Goal: Task Accomplishment & Management: Use online tool/utility

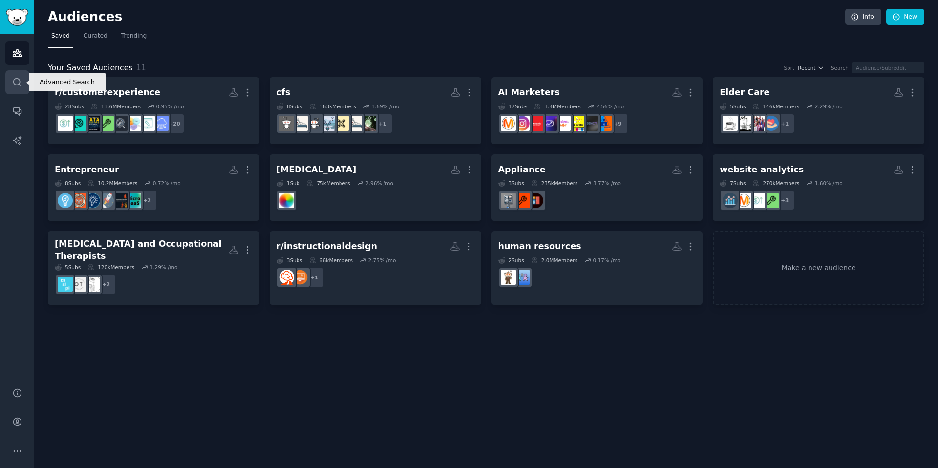
click at [16, 83] on icon "Sidebar" at bounding box center [17, 82] width 10 height 10
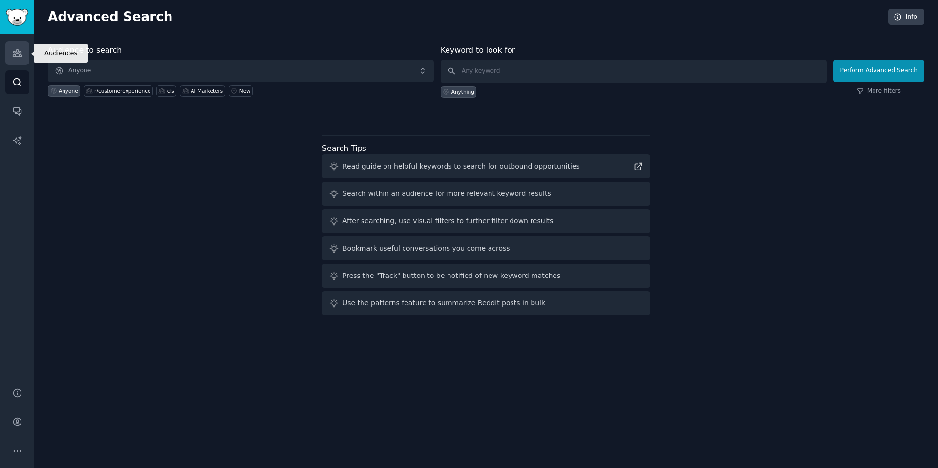
click at [16, 50] on icon "Sidebar" at bounding box center [17, 53] width 9 height 7
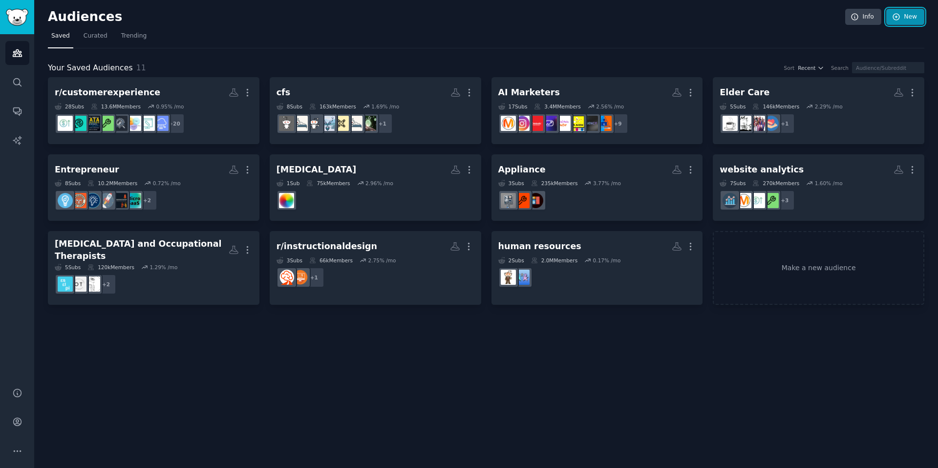
click at [910, 19] on link "New" at bounding box center [905, 17] width 38 height 17
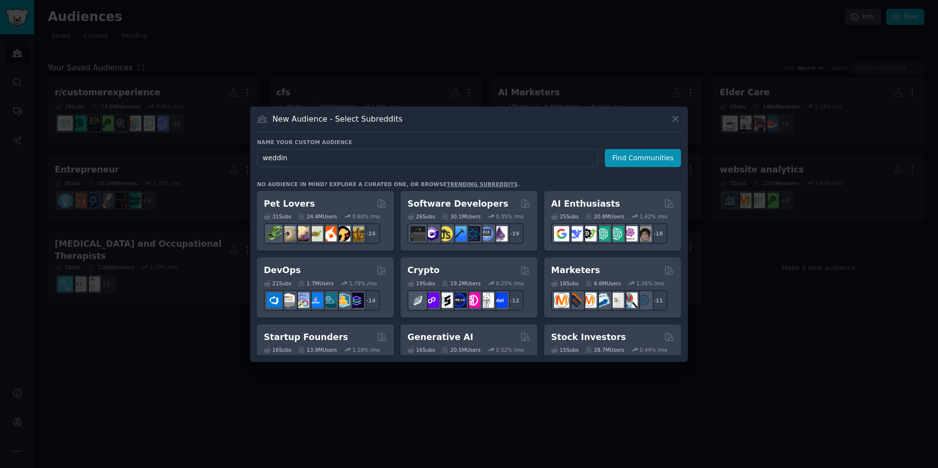
type input "wedding"
click button "Find Communities" at bounding box center [643, 158] width 76 height 18
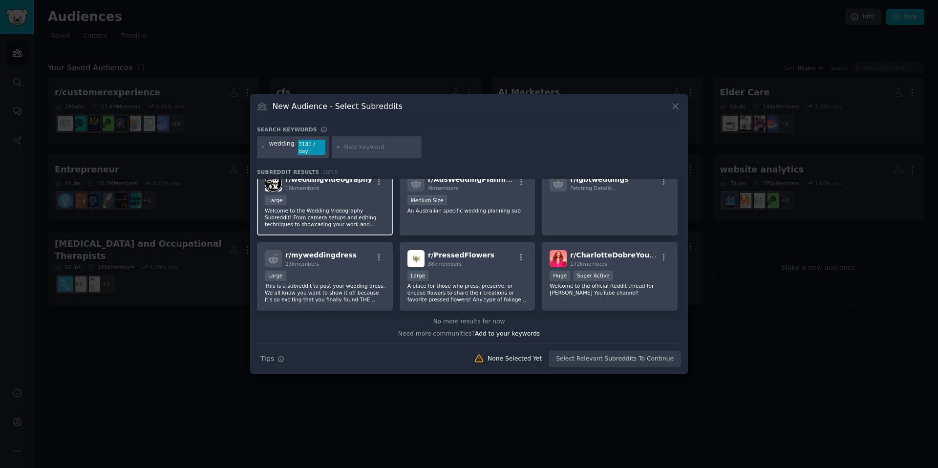
scroll to position [316, 0]
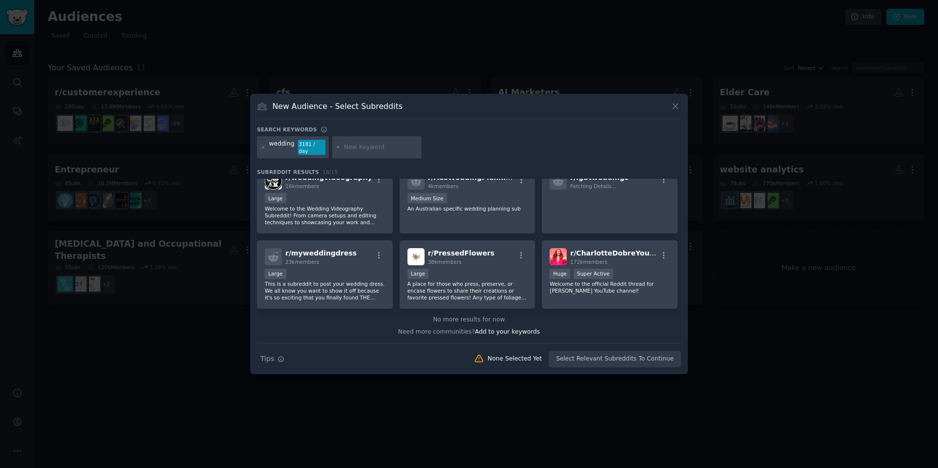
click at [341, 149] on div at bounding box center [377, 147] width 90 height 22
click at [352, 148] on input "text" at bounding box center [381, 147] width 74 height 9
type input "w"
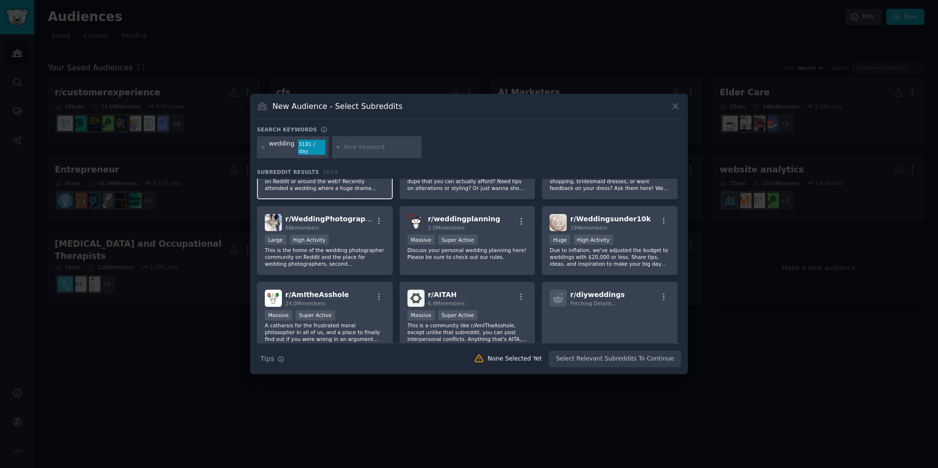
scroll to position [0, 0]
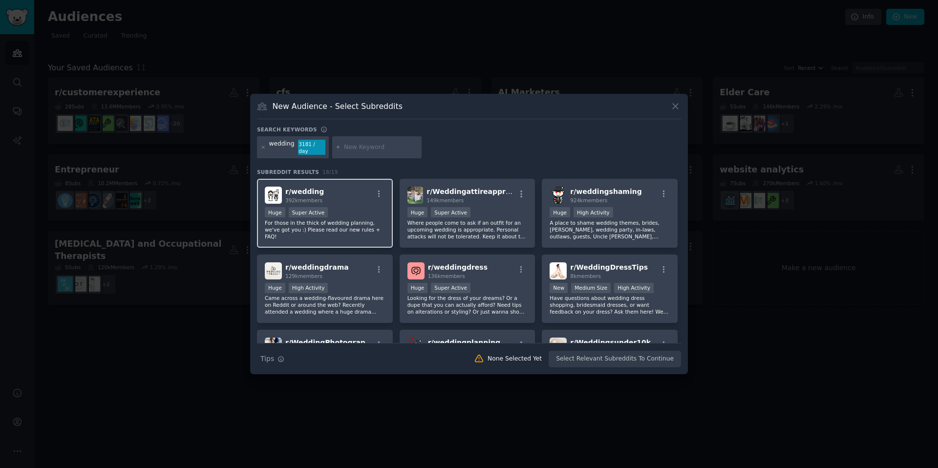
click at [359, 227] on p "For those in the thick of wedding planning, we've got you :) Please read our ne…" at bounding box center [325, 229] width 120 height 21
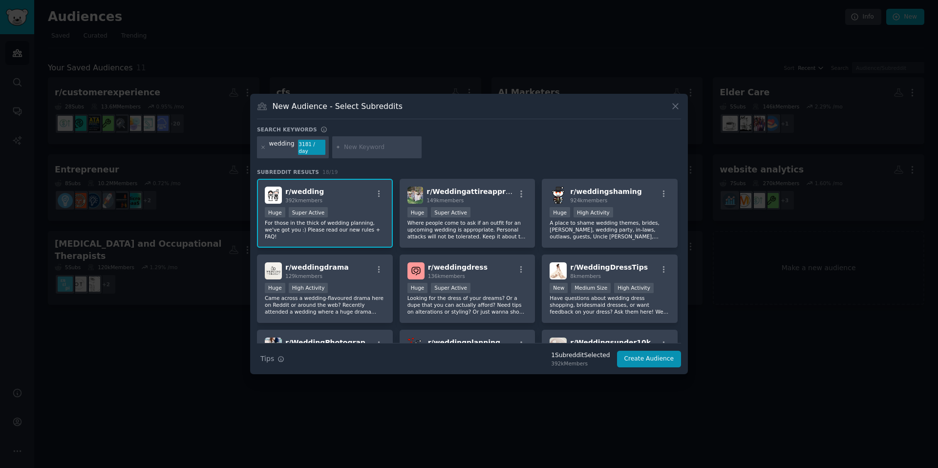
click at [545, 57] on div at bounding box center [469, 234] width 938 height 468
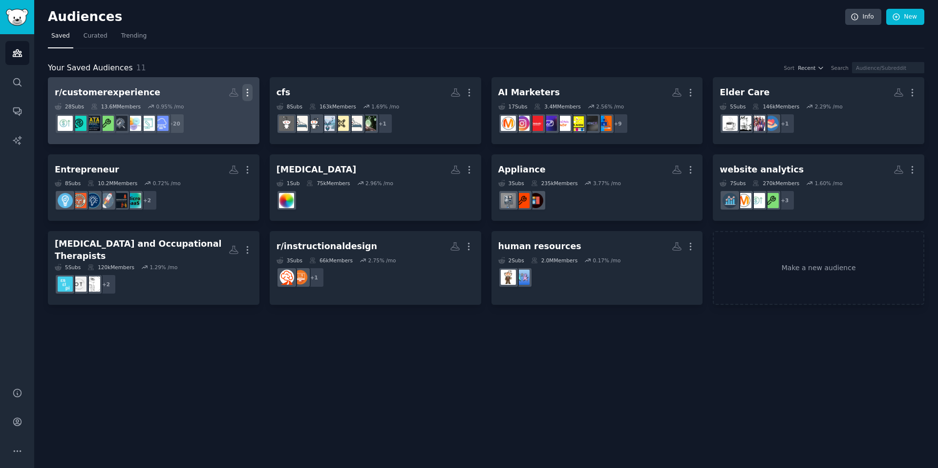
click at [243, 91] on icon "button" at bounding box center [247, 92] width 10 height 10
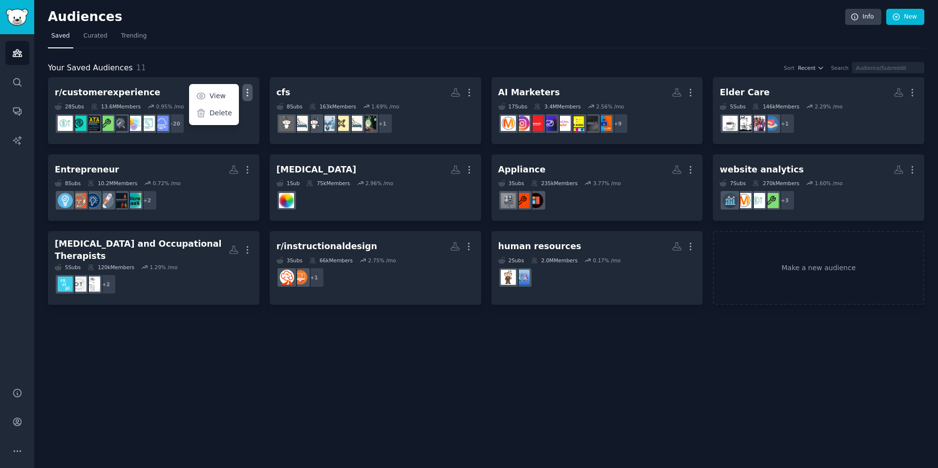
click at [613, 54] on div "Your Saved Audiences 11 Sort Recent Search r/customerexperience Custom Audience…" at bounding box center [486, 176] width 877 height 257
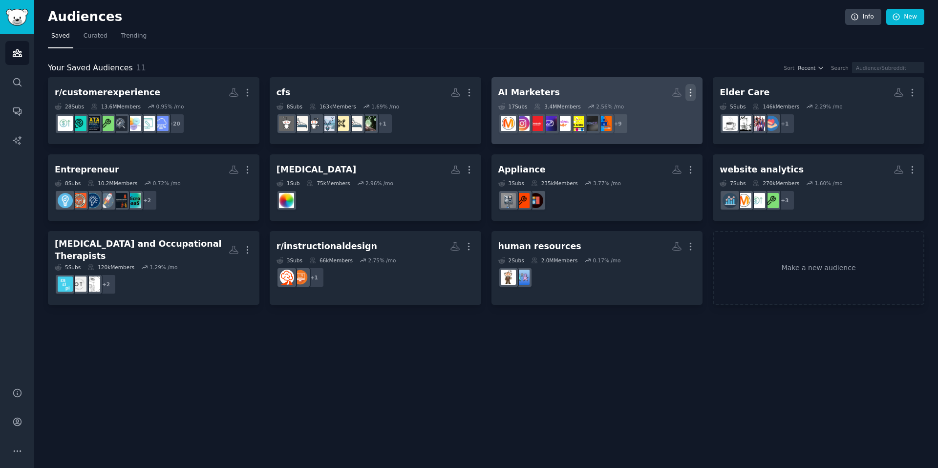
click at [688, 88] on icon "button" at bounding box center [691, 92] width 10 height 10
click at [658, 116] on p "Delete" at bounding box center [664, 113] width 22 height 10
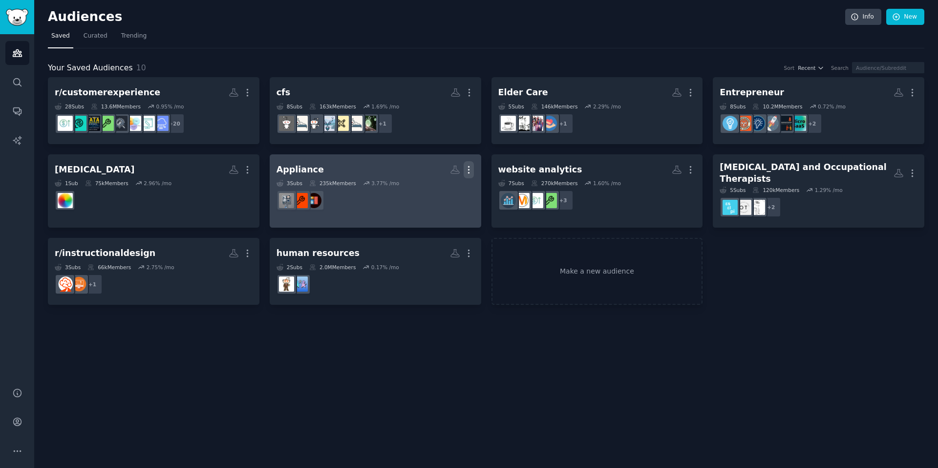
click at [470, 168] on icon "button" at bounding box center [469, 170] width 10 height 10
click at [439, 191] on p "Delete" at bounding box center [442, 190] width 22 height 10
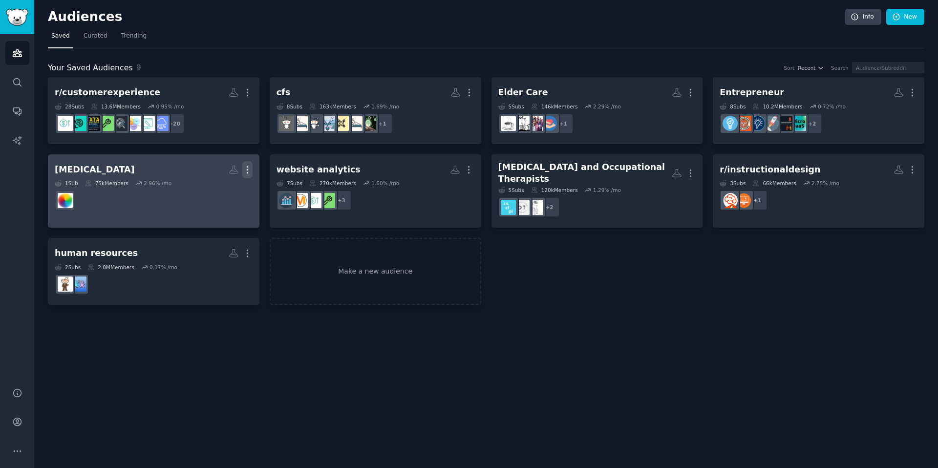
click at [247, 171] on icon "button" at bounding box center [247, 170] width 10 height 10
click at [227, 194] on p "Delete" at bounding box center [221, 190] width 22 height 10
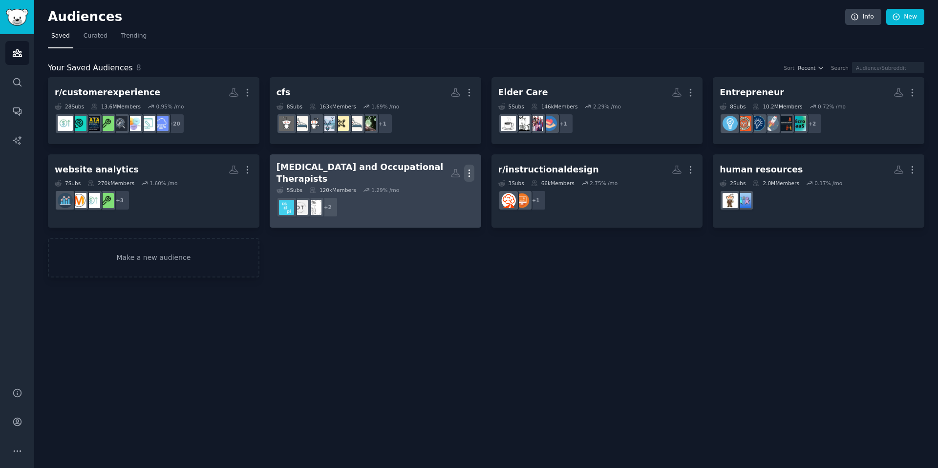
click at [469, 167] on button "More" at bounding box center [469, 173] width 10 height 17
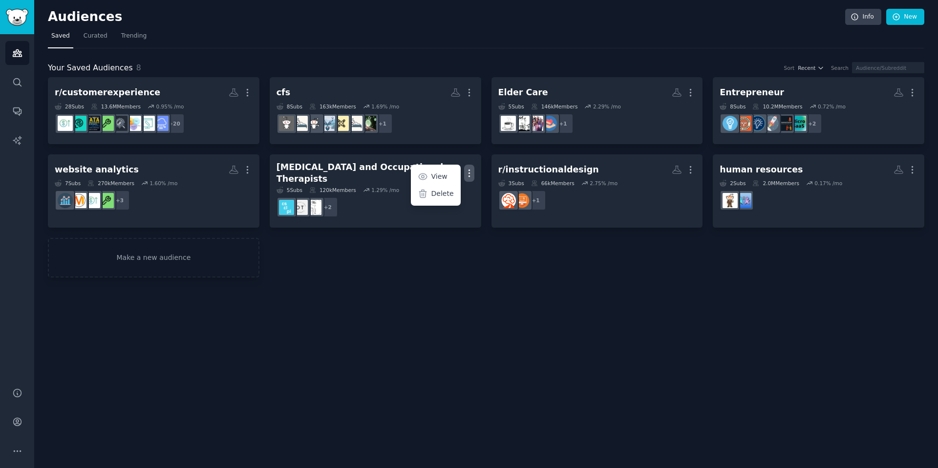
click at [413, 275] on div "r/customerexperience Custom Audience More 28 Sub s 13.6M Members 0.95 % /mo + 2…" at bounding box center [486, 177] width 877 height 200
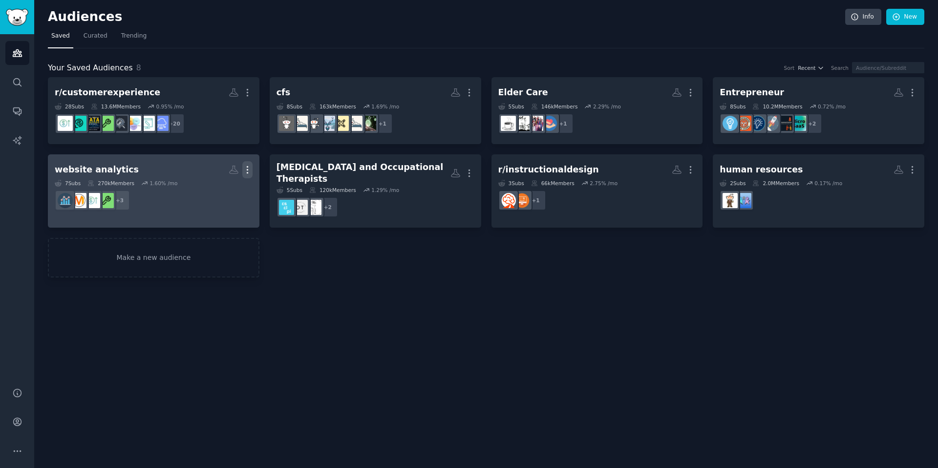
click at [246, 171] on icon "button" at bounding box center [247, 170] width 10 height 10
click at [221, 191] on p "Delete" at bounding box center [221, 190] width 22 height 10
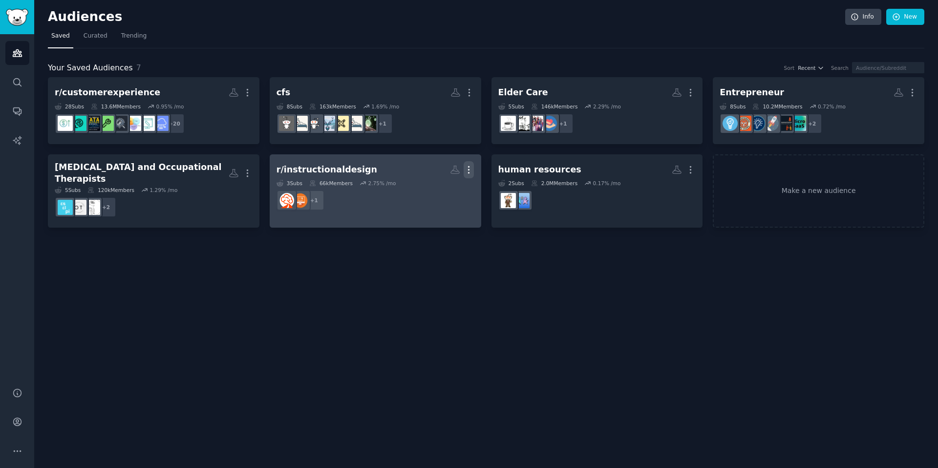
click at [470, 165] on icon "button" at bounding box center [469, 170] width 10 height 10
click at [428, 184] on div "Delete" at bounding box center [435, 190] width 46 height 21
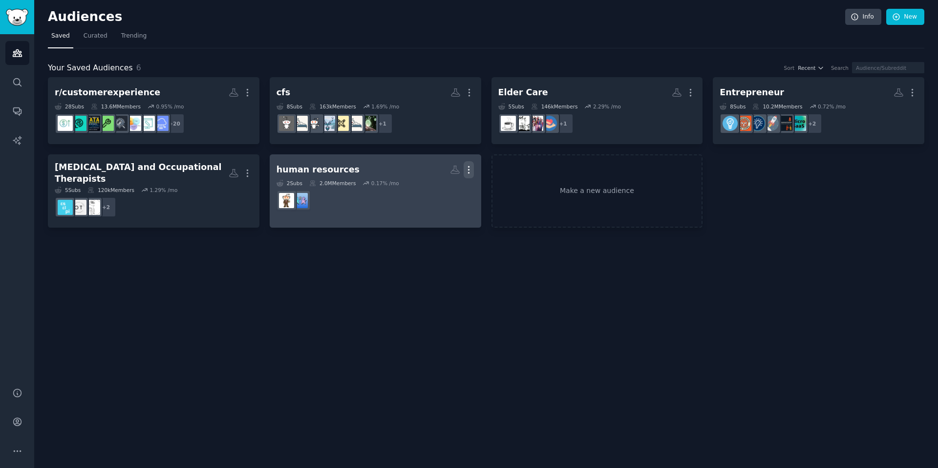
click at [468, 168] on icon "button" at bounding box center [469, 170] width 10 height 10
click at [432, 191] on div "Delete" at bounding box center [435, 190] width 46 height 21
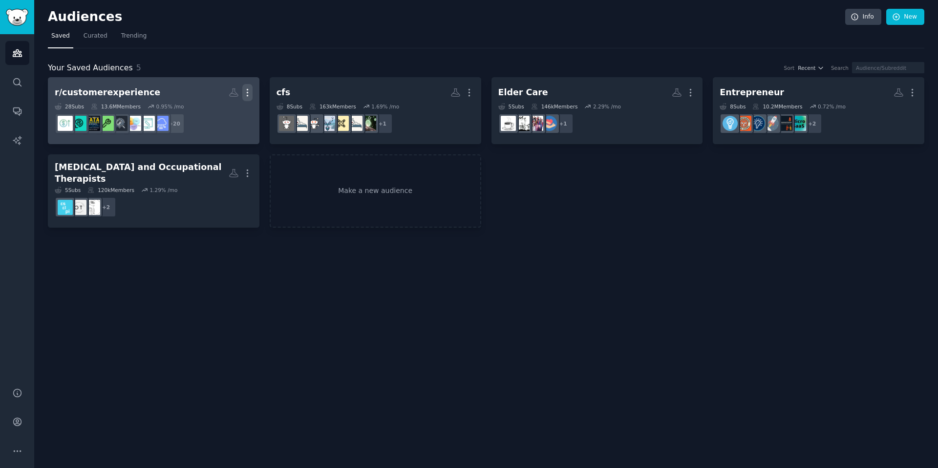
click at [245, 93] on icon "button" at bounding box center [247, 92] width 10 height 10
click at [213, 112] on p "Delete" at bounding box center [221, 113] width 22 height 10
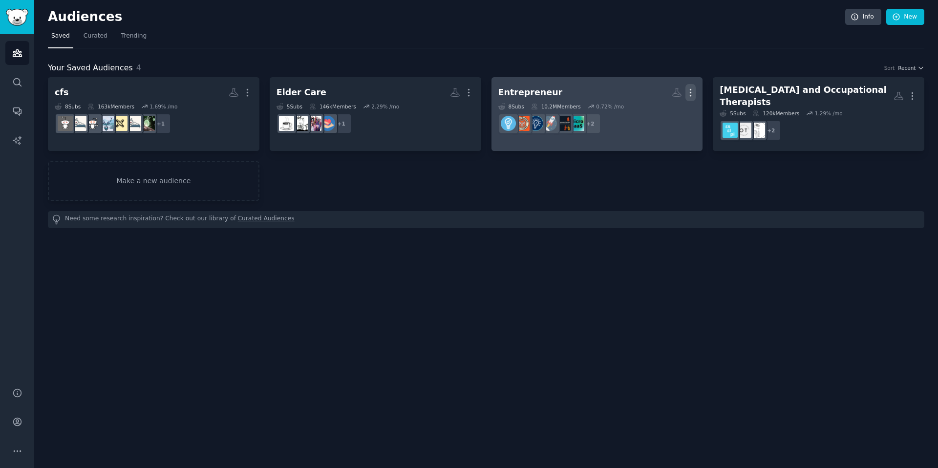
click at [688, 89] on icon "button" at bounding box center [691, 92] width 10 height 10
click at [645, 114] on icon at bounding box center [644, 113] width 7 height 8
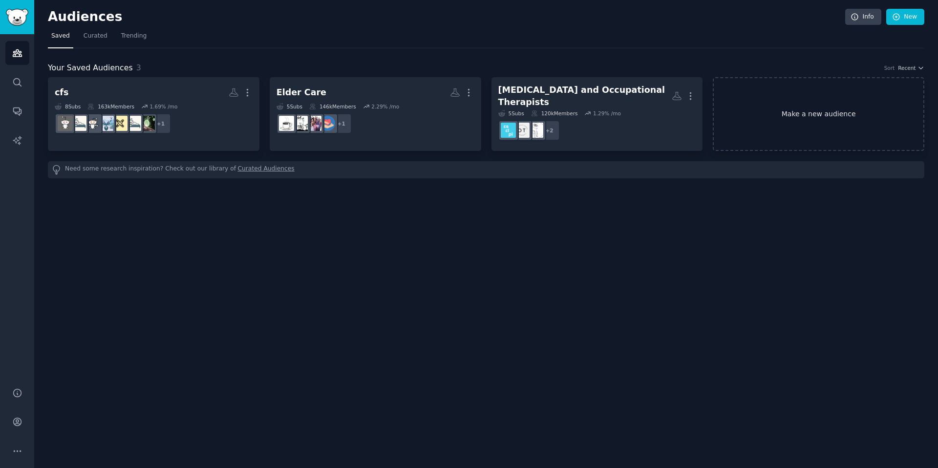
click at [884, 107] on link "Make a new audience" at bounding box center [819, 114] width 212 height 74
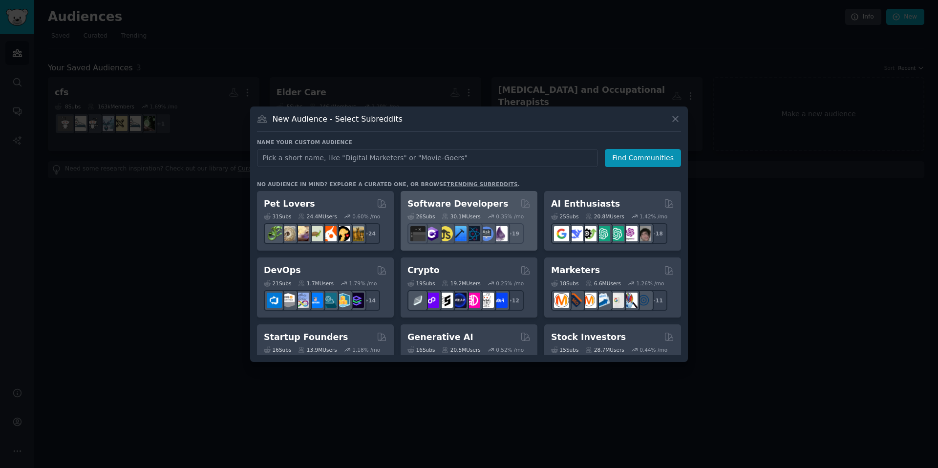
click at [451, 228] on img at bounding box center [445, 233] width 15 height 15
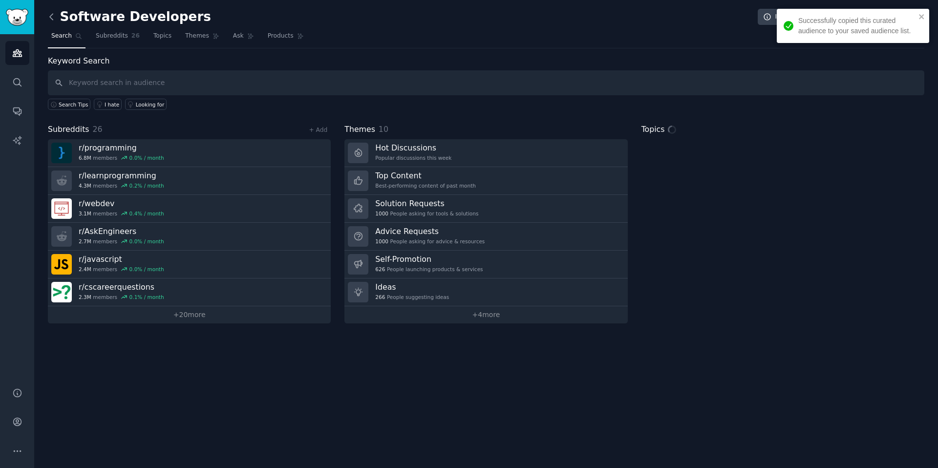
click at [54, 21] on icon at bounding box center [51, 17] width 10 height 10
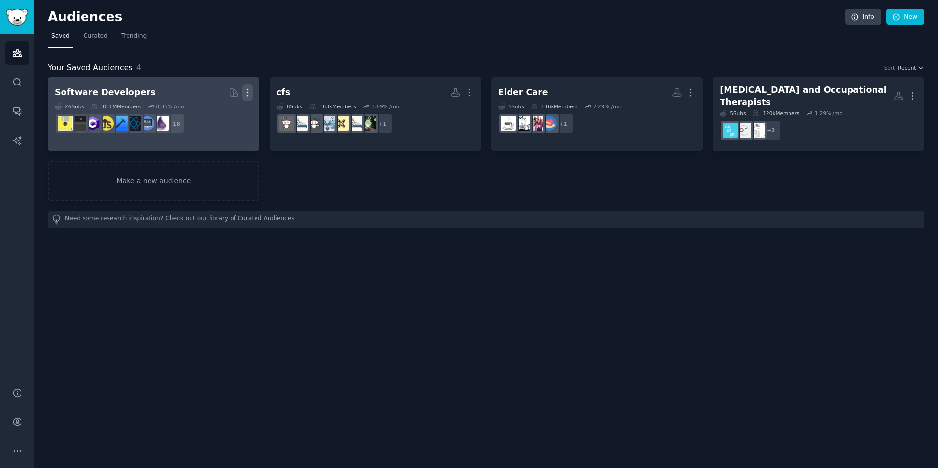
click at [249, 93] on icon "button" at bounding box center [247, 92] width 10 height 10
click at [225, 116] on p "Delete" at bounding box center [221, 113] width 22 height 10
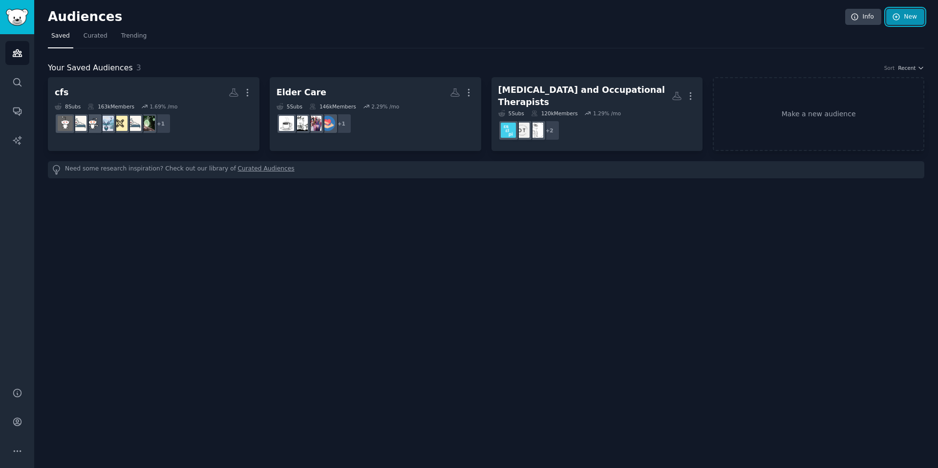
click at [896, 18] on icon at bounding box center [896, 17] width 9 height 9
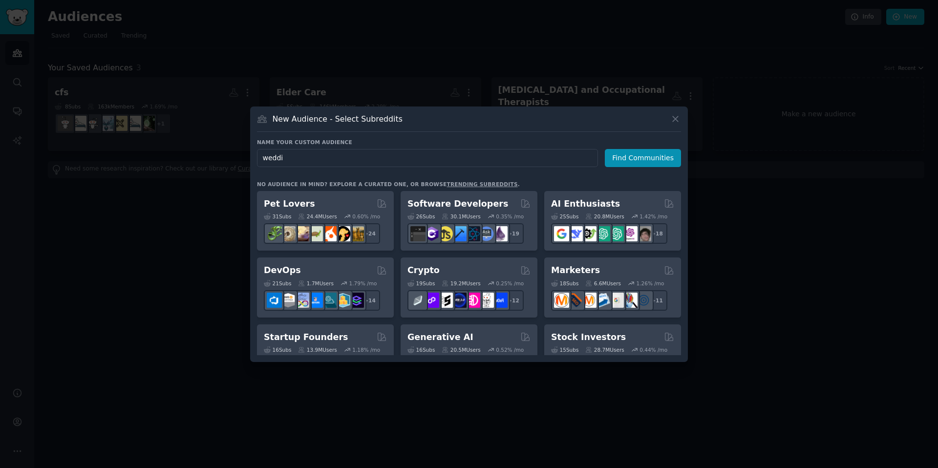
type input "weddin"
click button "Find Communities" at bounding box center [643, 158] width 76 height 18
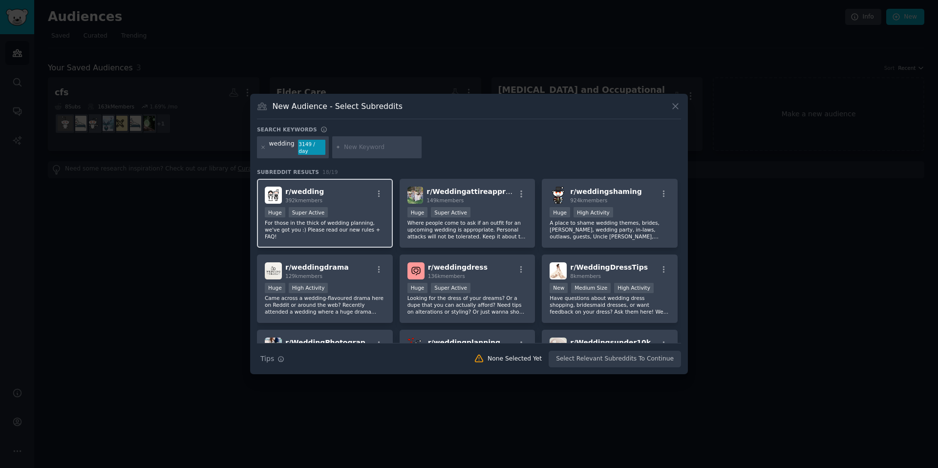
click at [324, 205] on div "r/ wedding 392k members >= 95th percentile for submissions / day Huge Super Act…" at bounding box center [325, 213] width 136 height 69
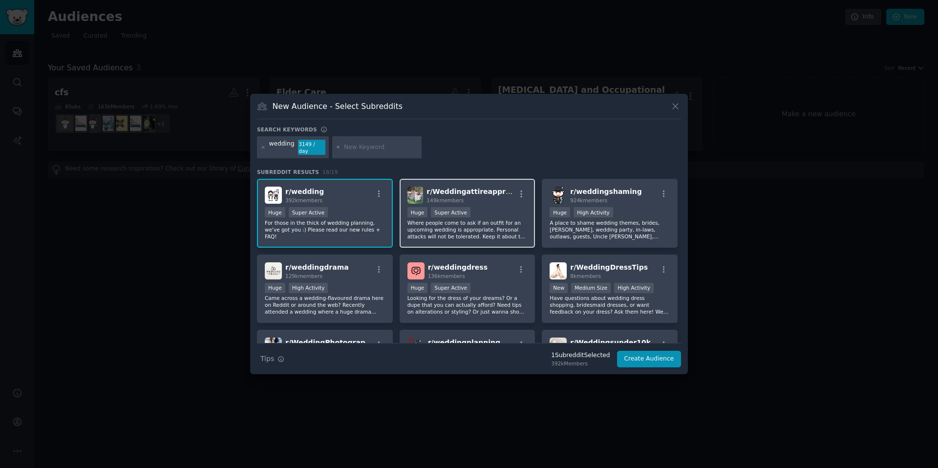
click at [502, 243] on div "r/ Weddingattireapproval 149k members Huge Super Active Where people come to as…" at bounding box center [468, 213] width 136 height 69
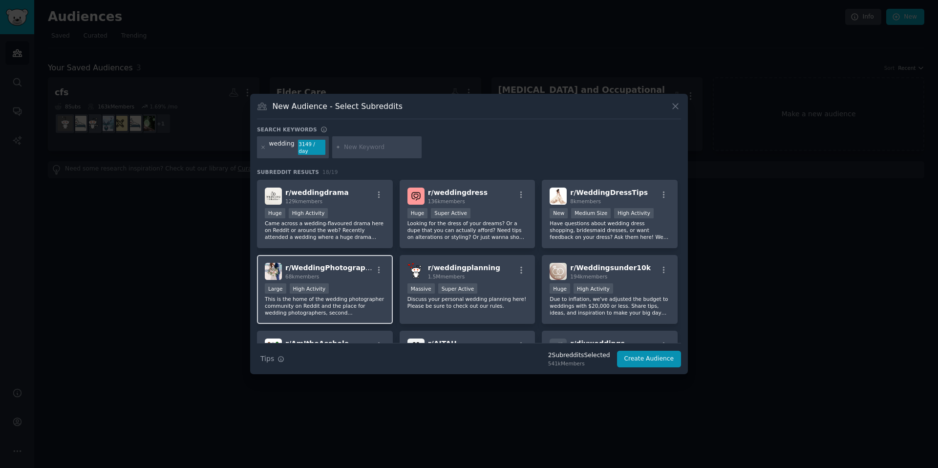
scroll to position [82, 0]
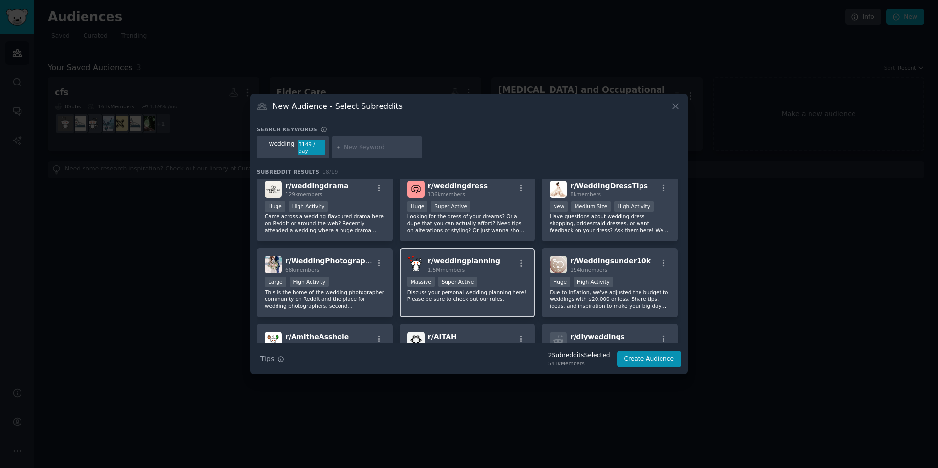
click at [490, 300] on p "Discuss your personal wedding planning here! Please be sure to check out our ru…" at bounding box center [468, 296] width 120 height 14
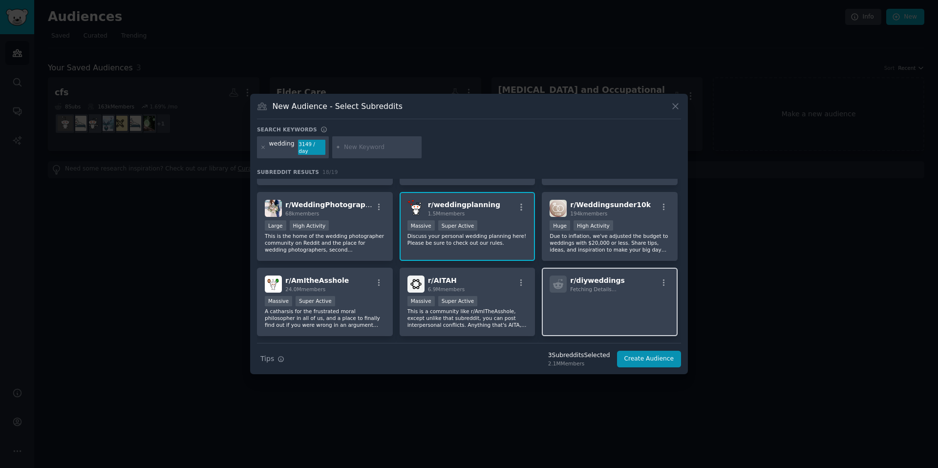
scroll to position [149, 0]
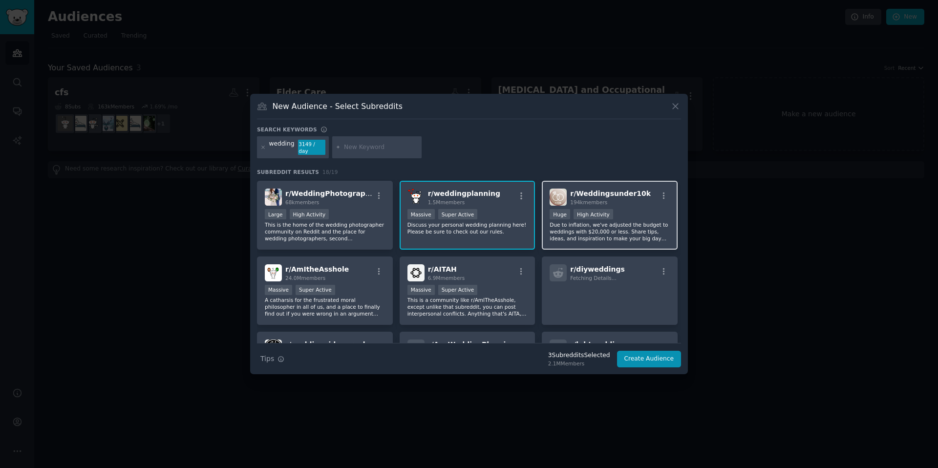
click at [652, 241] on div "r/ Weddingsunder10k 194k members >= 80th percentile for submissions / day Huge …" at bounding box center [610, 215] width 136 height 69
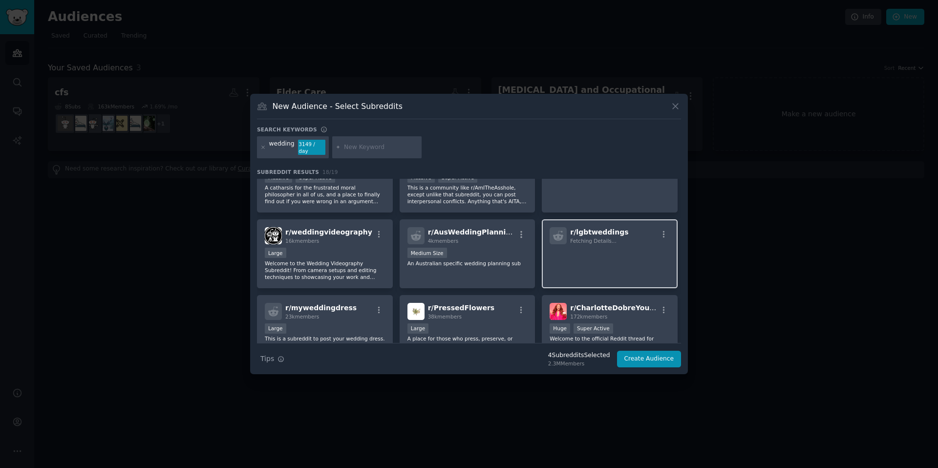
scroll to position [312, 0]
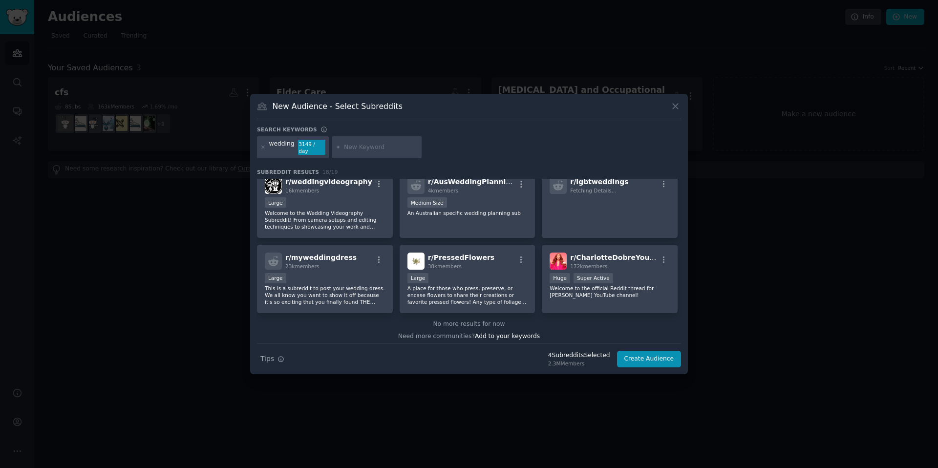
click at [382, 146] on input "text" at bounding box center [381, 147] width 74 height 9
type input "wedding design"
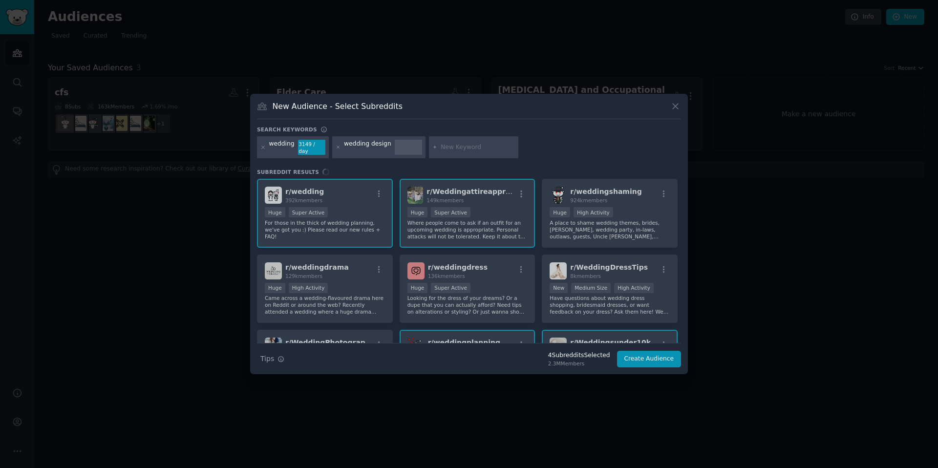
click at [583, 156] on div "wedding 3149 / day wedding design" at bounding box center [469, 149] width 424 height 26
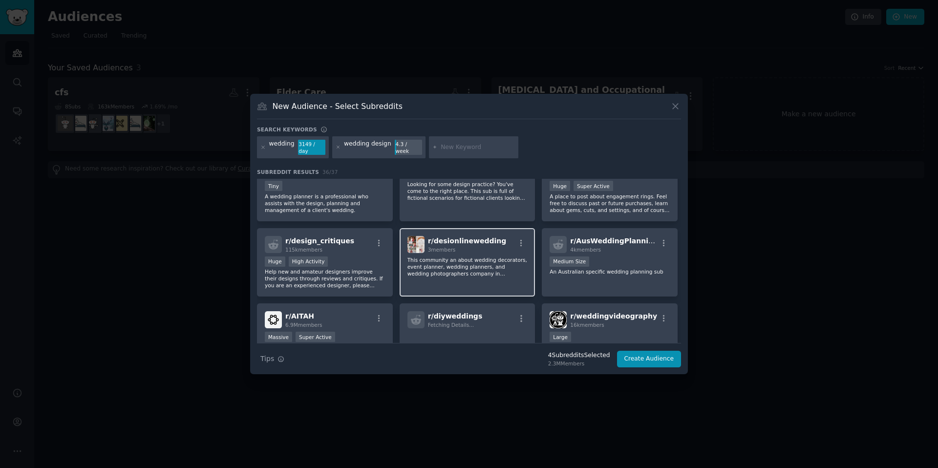
scroll to position [345, 0]
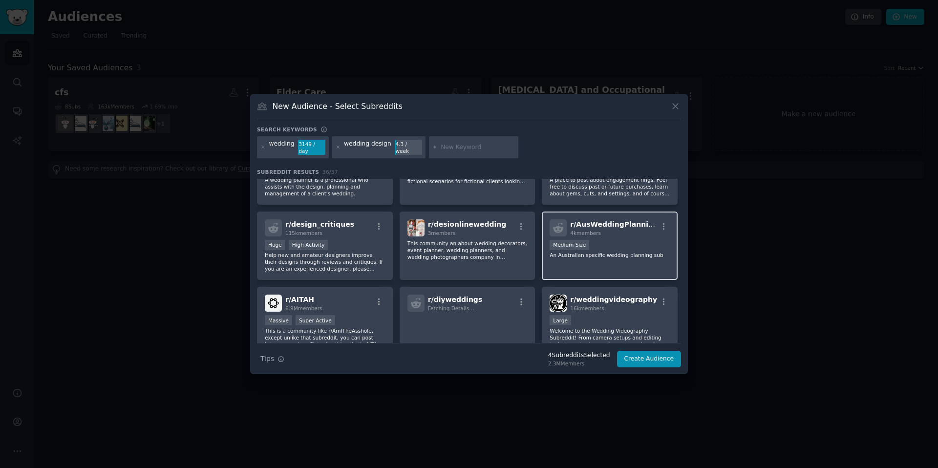
click at [651, 253] on p "An Australian specific wedding planning sub" at bounding box center [610, 255] width 120 height 7
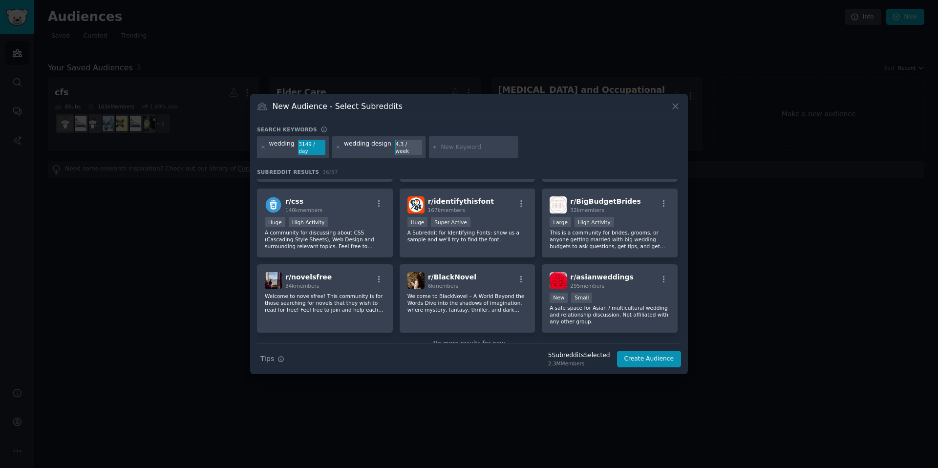
scroll to position [746, 0]
click at [643, 239] on p "This is a community for brides, grooms, or anyone getting married with big wedd…" at bounding box center [610, 239] width 120 height 21
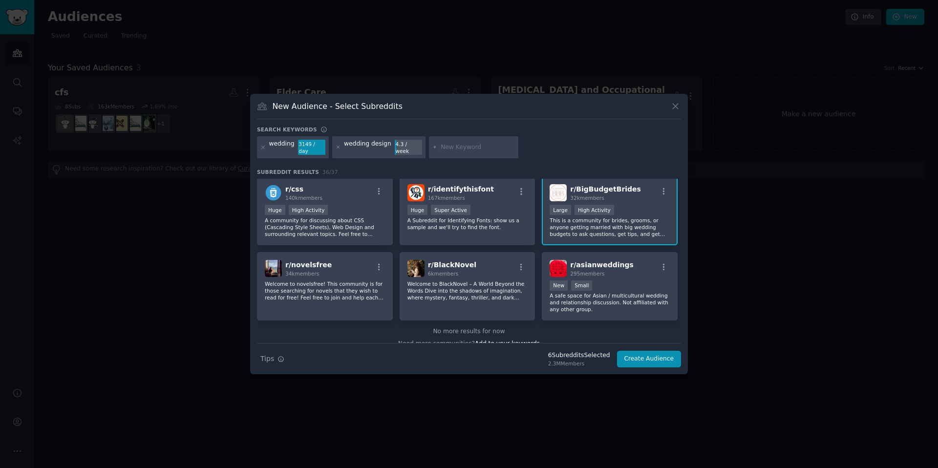
scroll to position [769, 0]
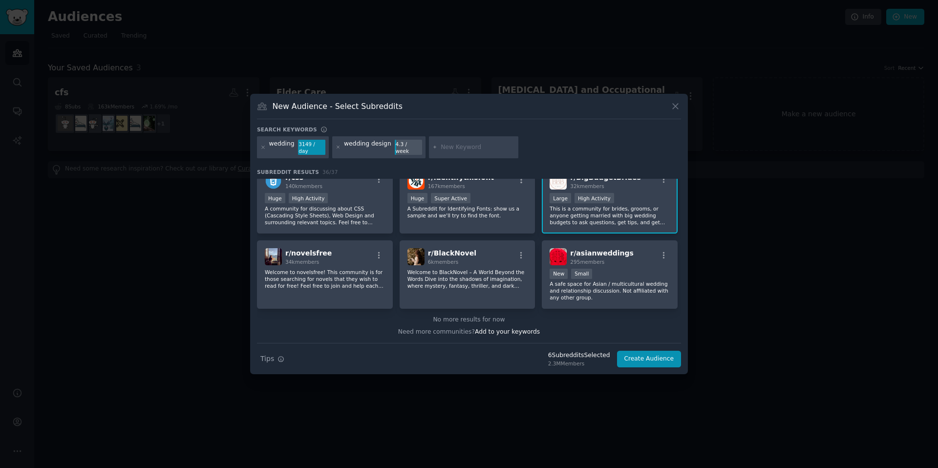
click at [459, 147] on input "text" at bounding box center [478, 147] width 74 height 9
type input "wedding planning"
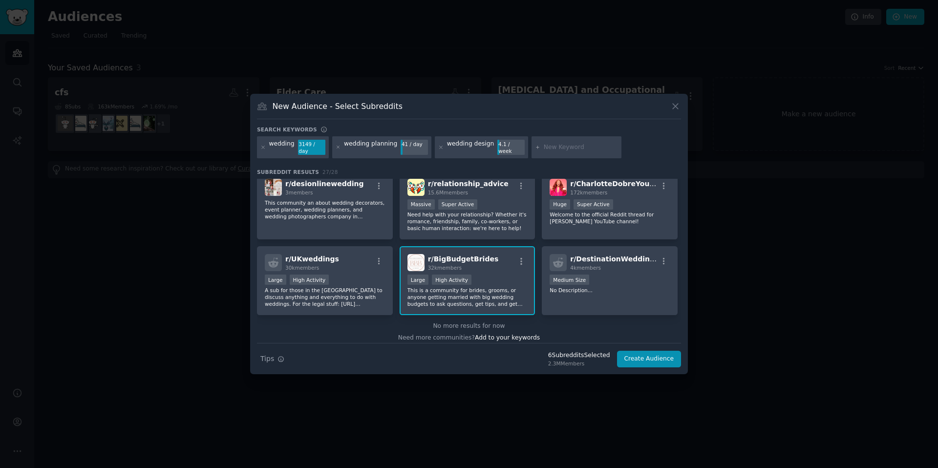
scroll to position [543, 0]
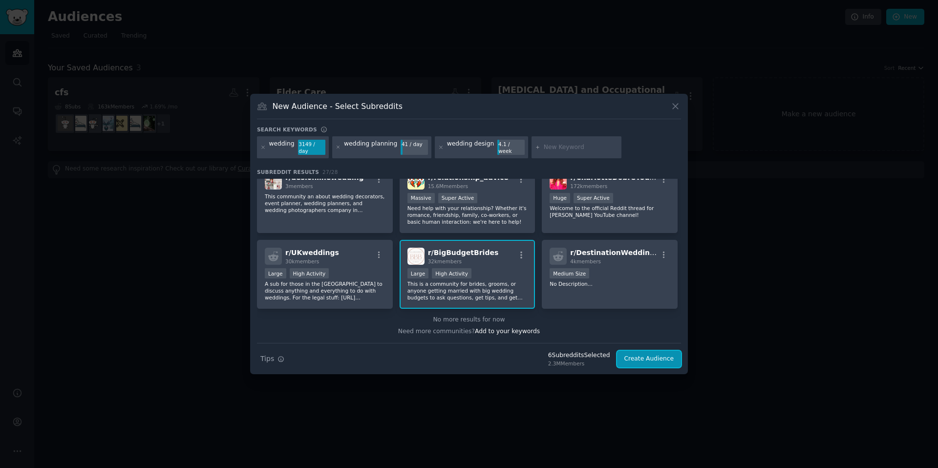
click at [649, 362] on button "Create Audience" at bounding box center [649, 359] width 64 height 17
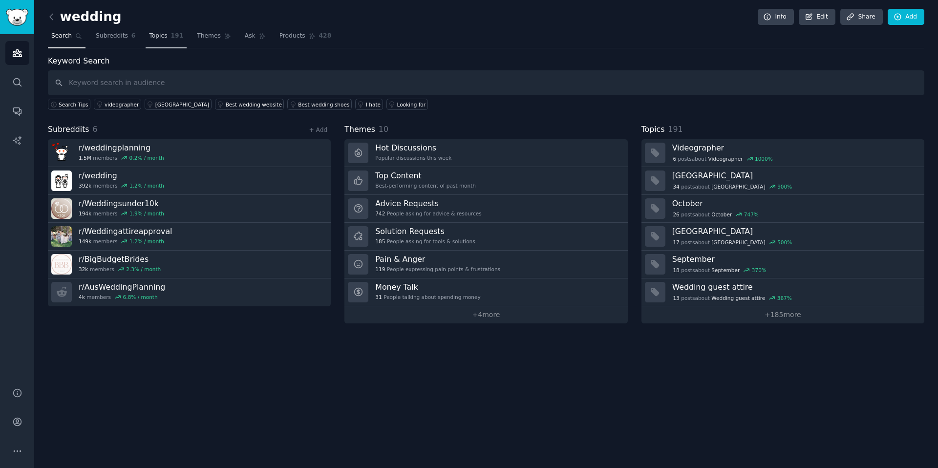
click at [159, 42] on link "Topics 191" at bounding box center [166, 38] width 41 height 20
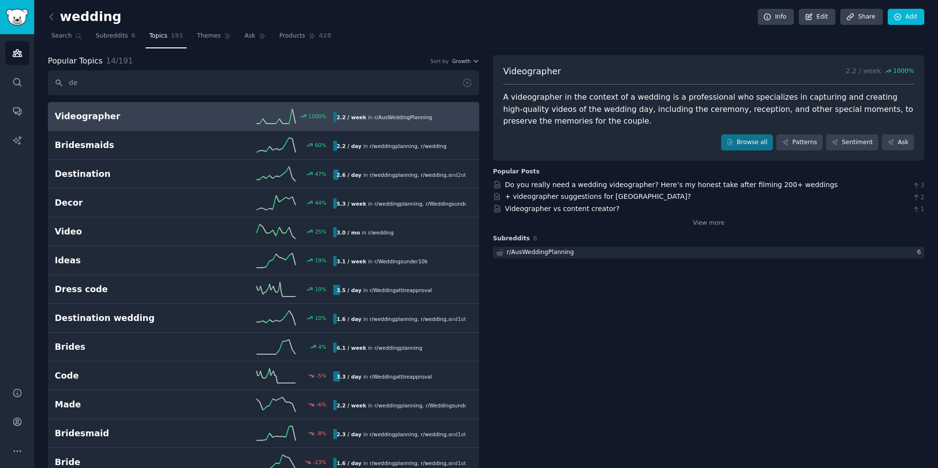
type input "d"
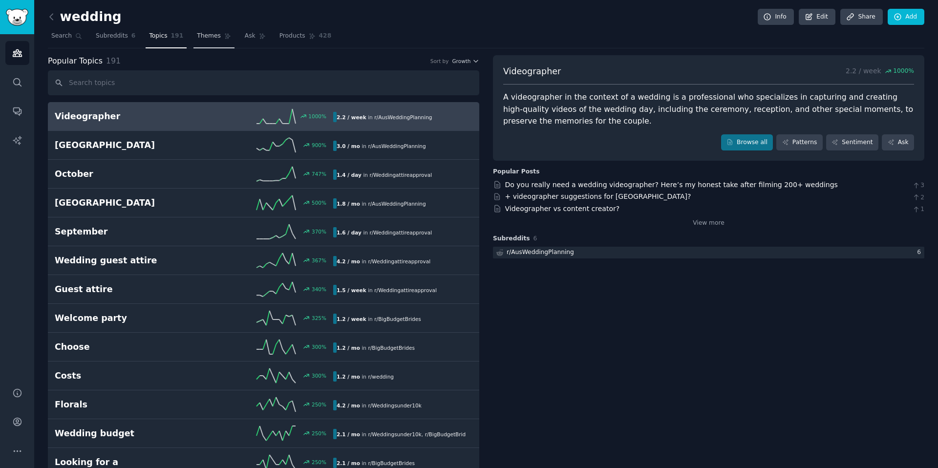
click at [203, 44] on link "Themes" at bounding box center [213, 38] width 41 height 20
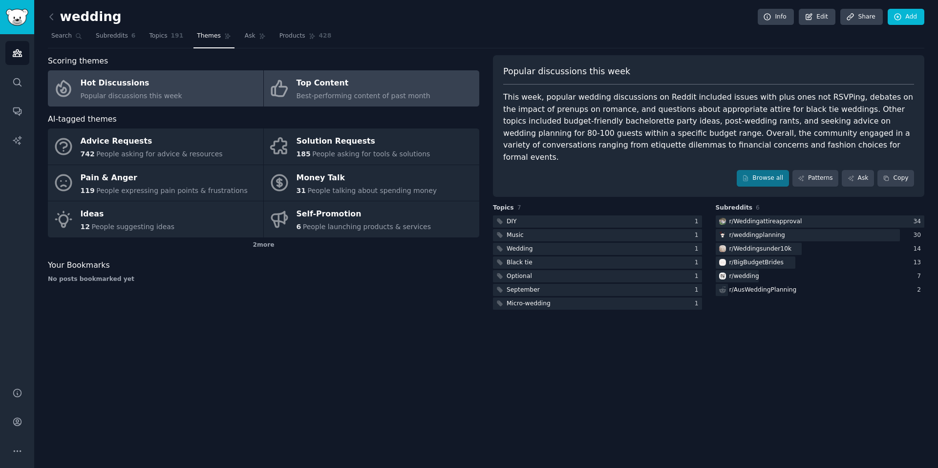
click at [394, 96] on span "Best-performing content of past month" at bounding box center [364, 96] width 134 height 8
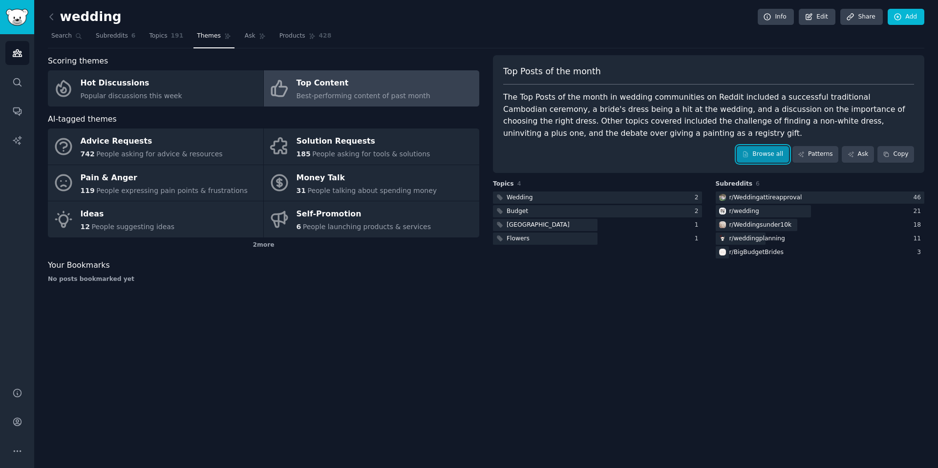
click at [749, 151] on icon at bounding box center [745, 154] width 7 height 7
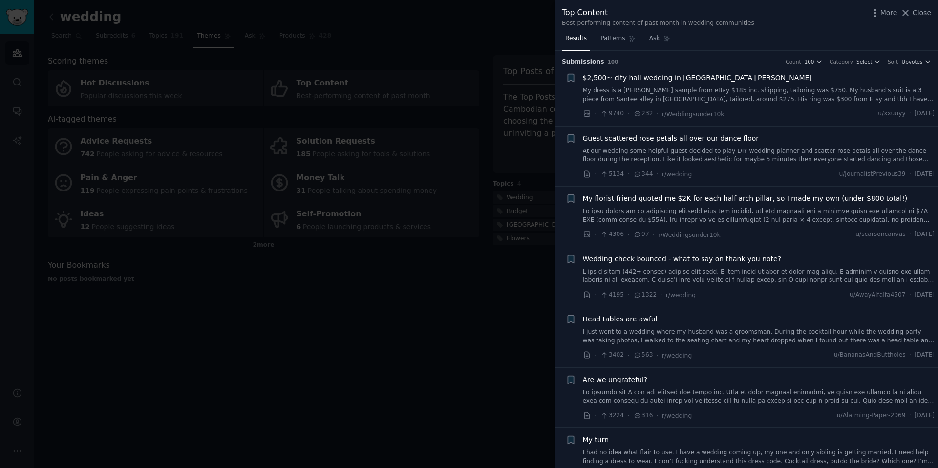
click at [460, 129] on div at bounding box center [469, 234] width 938 height 468
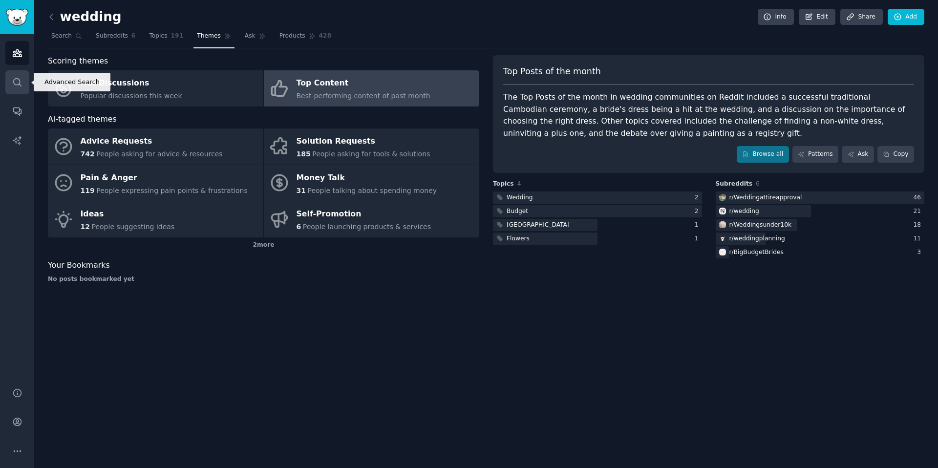
click at [12, 83] on icon "Sidebar" at bounding box center [17, 82] width 10 height 10
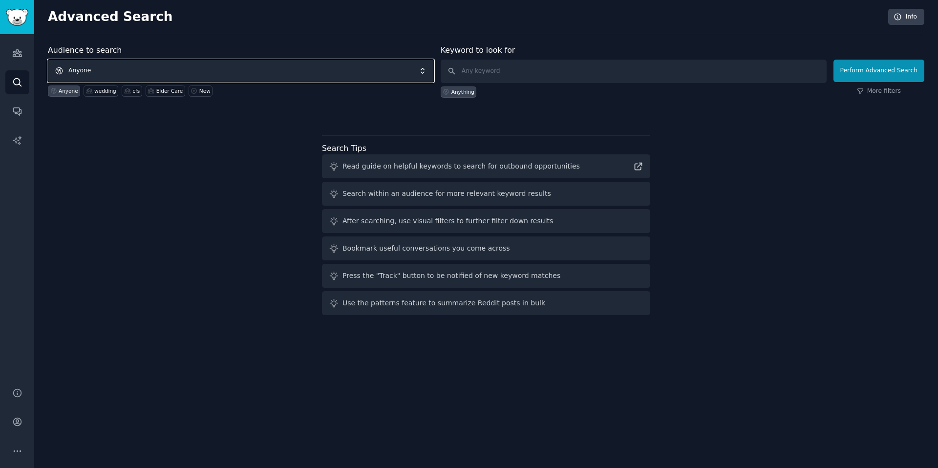
click at [162, 65] on span "Anyone" at bounding box center [241, 71] width 386 height 22
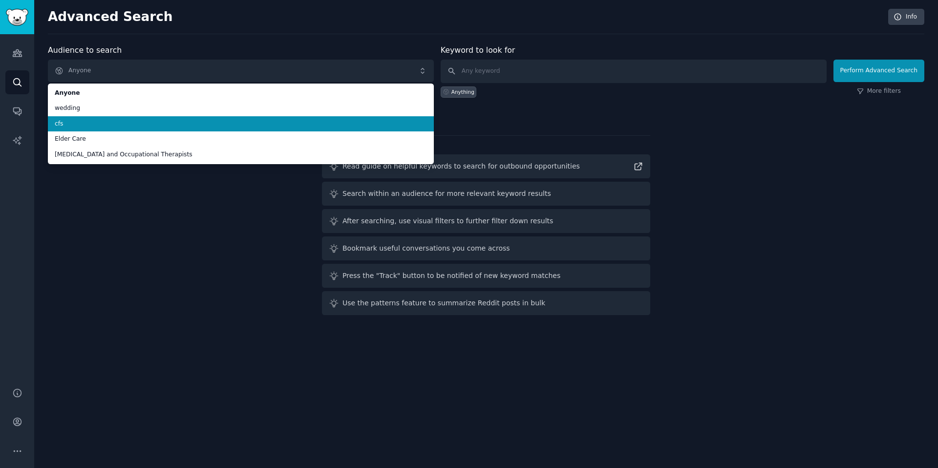
click at [168, 112] on span "wedding" at bounding box center [241, 108] width 372 height 9
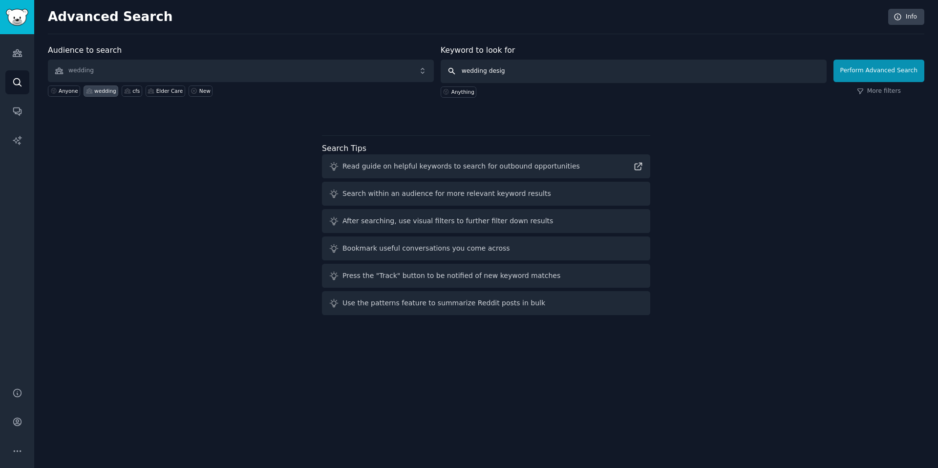
type input "wedding design"
click button "Perform Advanced Search" at bounding box center [879, 71] width 91 height 22
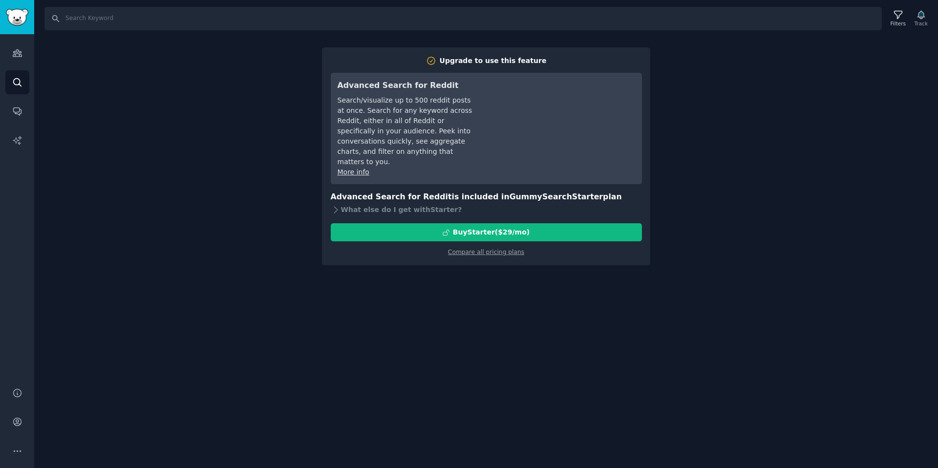
click at [780, 55] on div "Search Filters Track Upgrade to use this feature Advanced Search for Reddit Sea…" at bounding box center [486, 234] width 904 height 468
